Goal: Check status: Check status

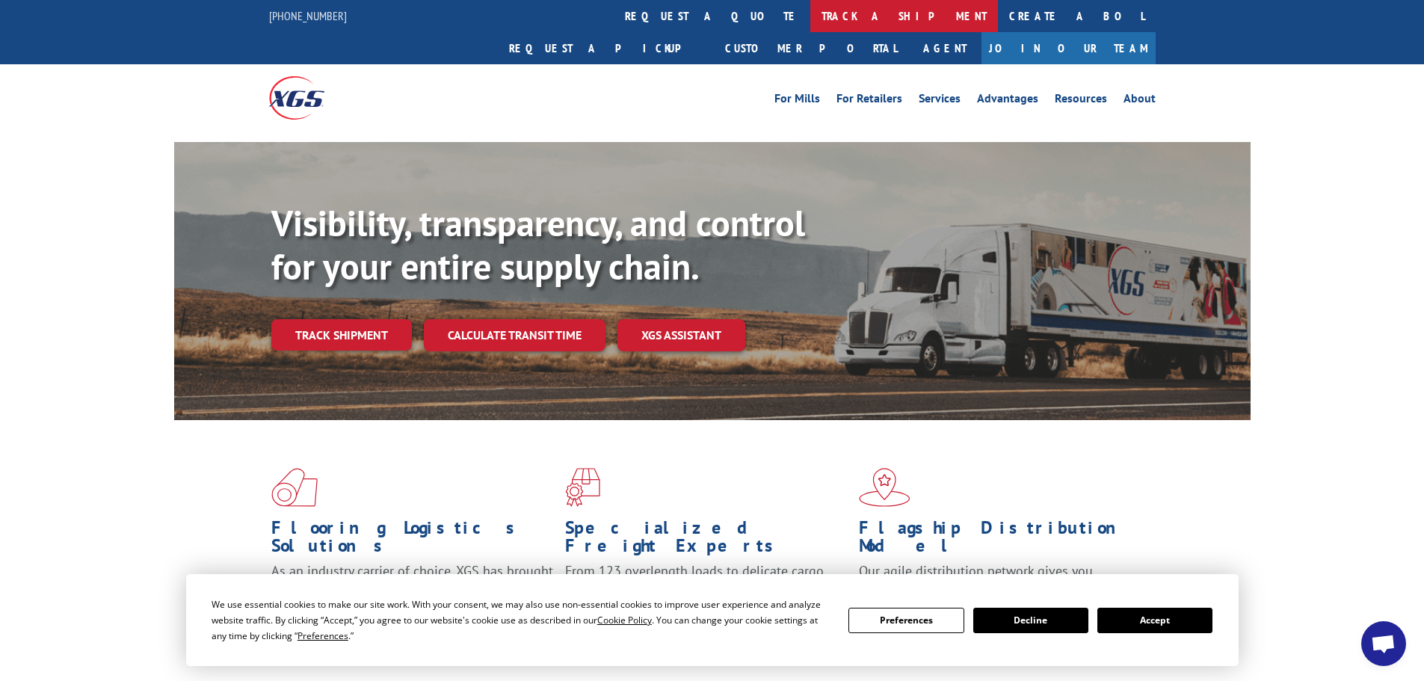
click at [810, 10] on link "track a shipment" at bounding box center [904, 16] width 188 height 32
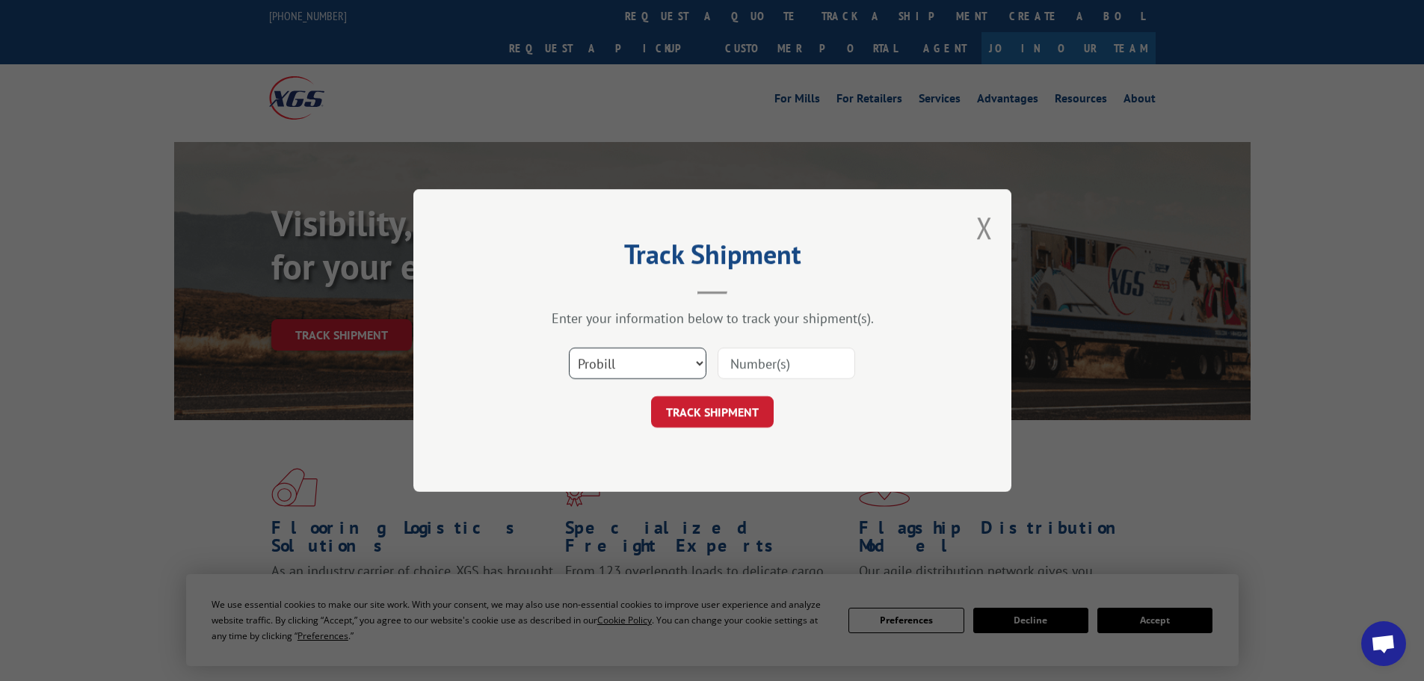
drag, startPoint x: 671, startPoint y: 362, endPoint x: 661, endPoint y: 376, distance: 17.6
click at [671, 362] on select "Select category... Probill BOL PO" at bounding box center [638, 363] width 138 height 31
select select "po"
click at [569, 348] on select "Select category... Probill BOL PO" at bounding box center [638, 363] width 138 height 31
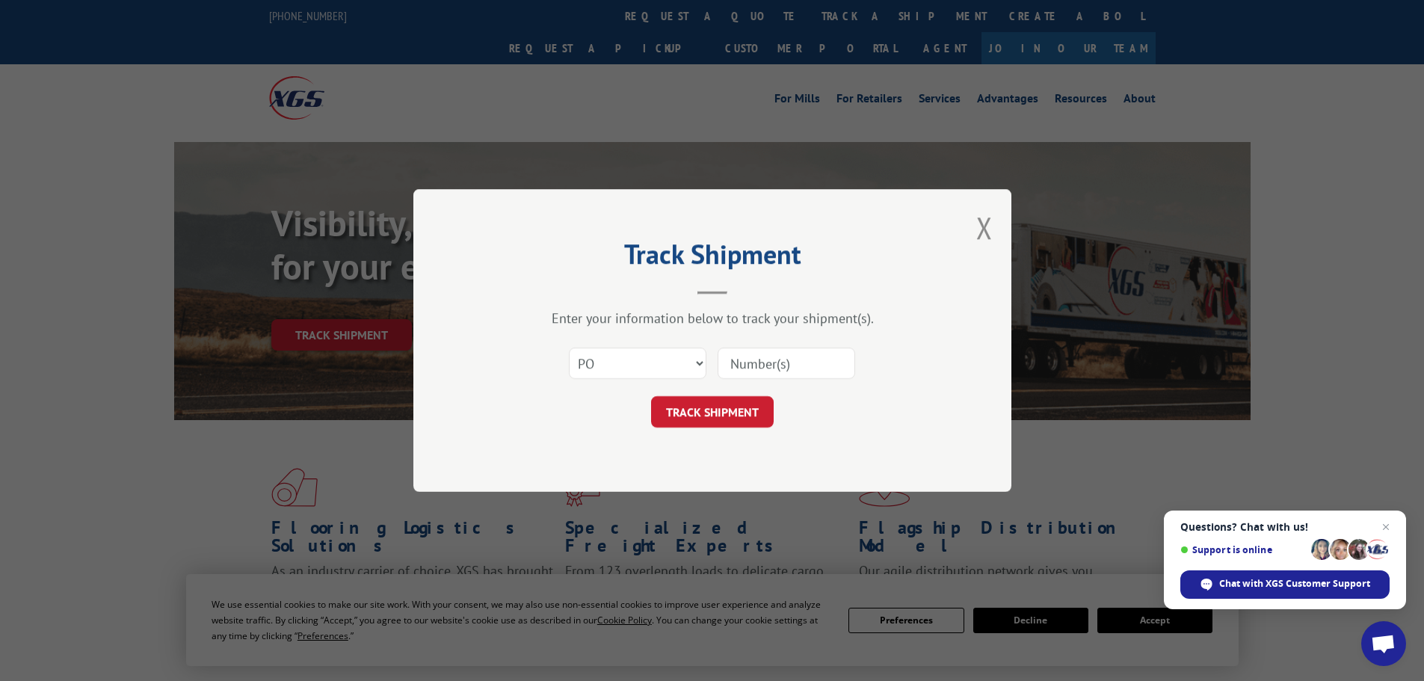
click at [754, 366] on input at bounding box center [787, 363] width 138 height 31
paste input "15519631"
type input "15519631"
click at [745, 409] on button "TRACK SHIPMENT" at bounding box center [712, 411] width 123 height 31
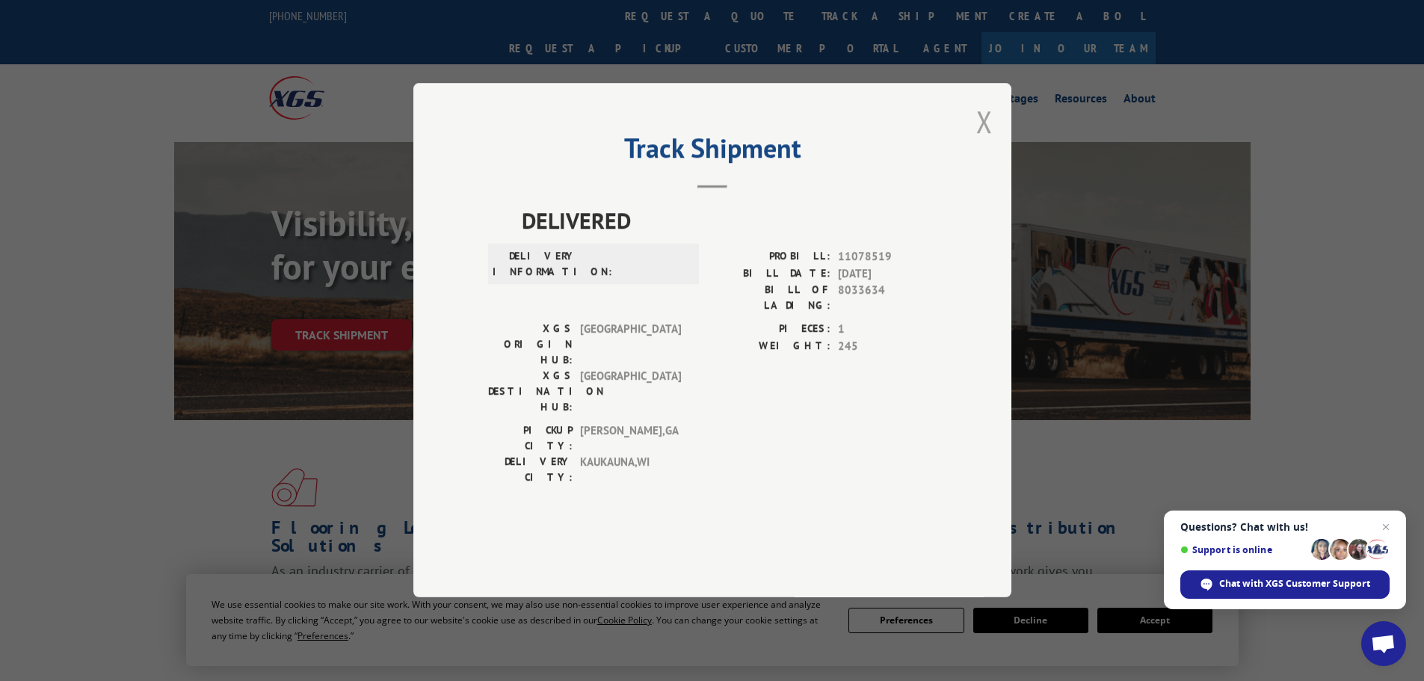
click at [980, 141] on button "Close modal" at bounding box center [984, 122] width 16 height 40
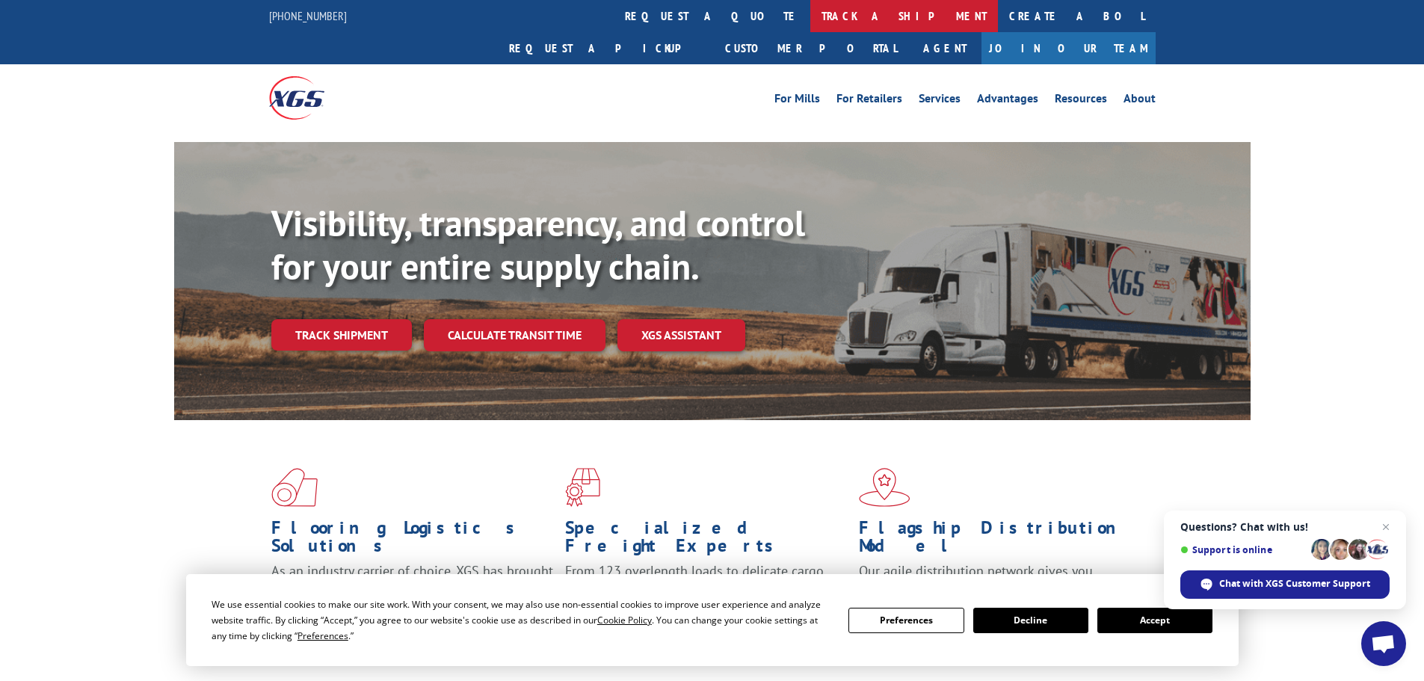
click at [810, 16] on link "track a shipment" at bounding box center [904, 16] width 188 height 32
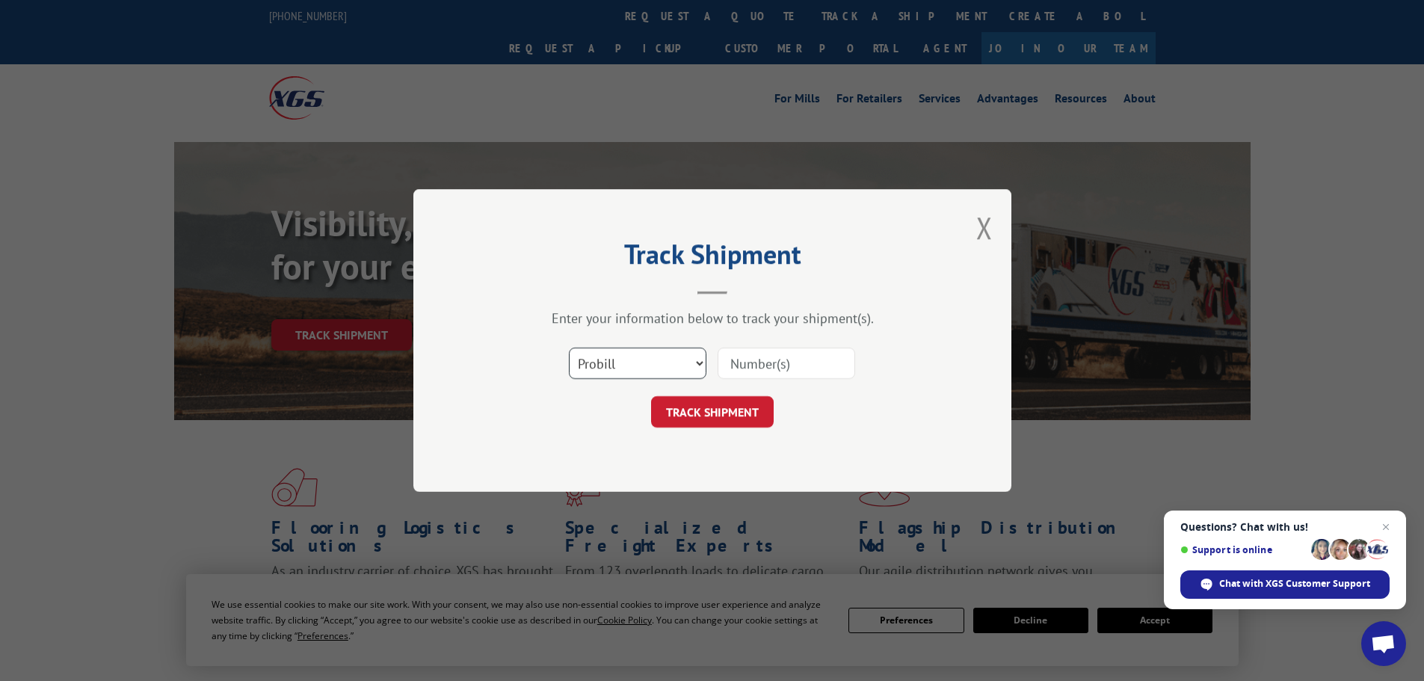
click at [614, 366] on select "Select category... Probill BOL PO" at bounding box center [638, 363] width 138 height 31
click at [569, 348] on select "Select category... Probill BOL PO" at bounding box center [638, 363] width 138 height 31
click at [762, 368] on input at bounding box center [787, 363] width 138 height 31
paste input "17521599"
type input "17521599"
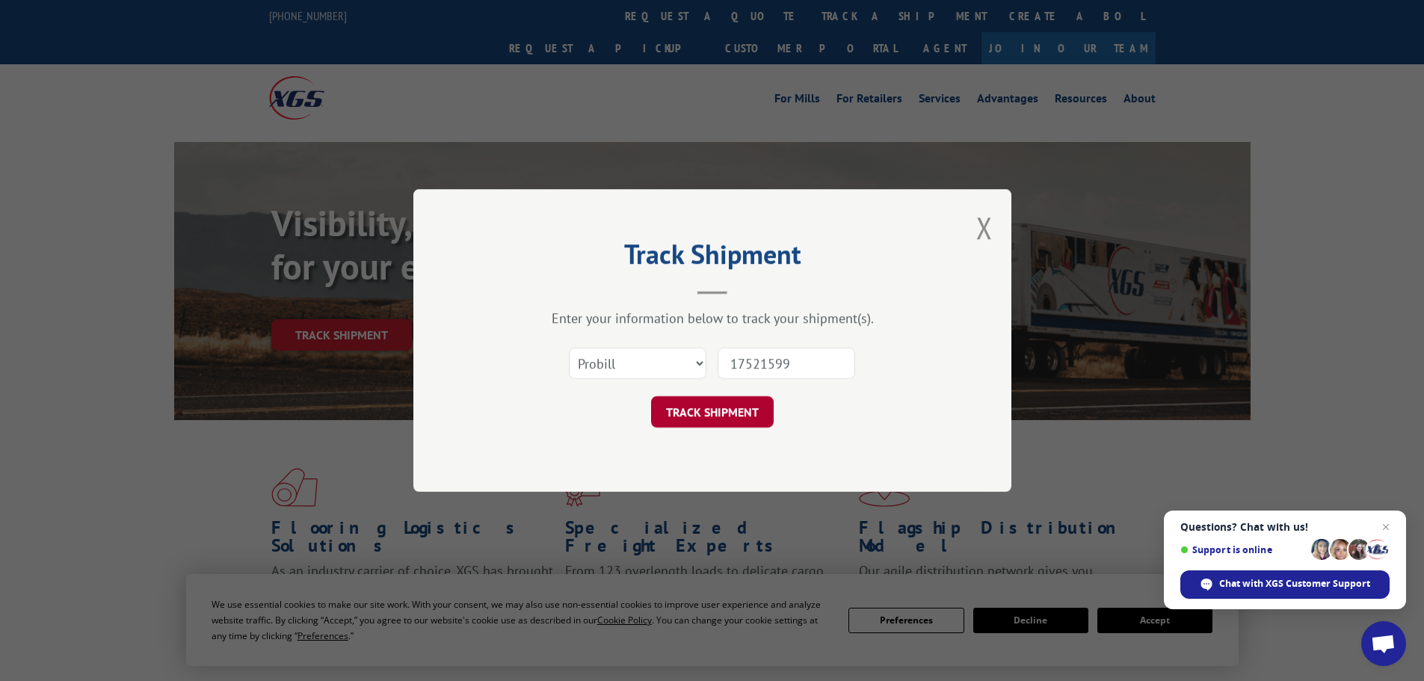
click at [709, 422] on button "TRACK SHIPMENT" at bounding box center [712, 411] width 123 height 31
